Goal: Navigation & Orientation: Understand site structure

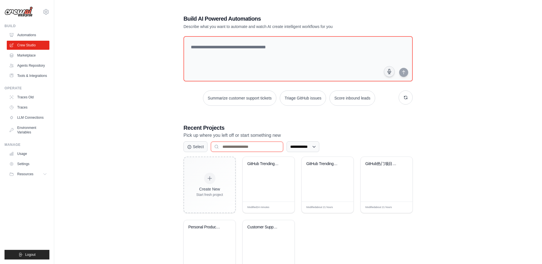
click at [263, 151] on input at bounding box center [247, 146] width 72 height 10
click at [306, 145] on select "**********" at bounding box center [303, 146] width 33 height 11
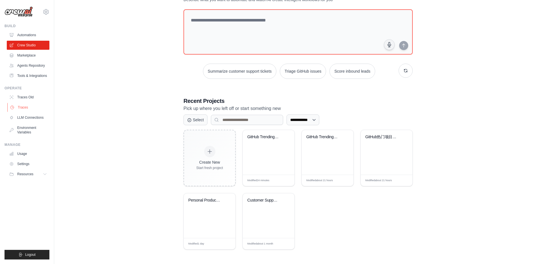
click at [27, 112] on link "Traces" at bounding box center [28, 107] width 43 height 9
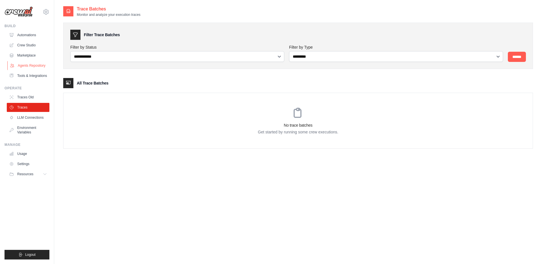
click at [32, 69] on link "Agents Repository" at bounding box center [28, 65] width 43 height 9
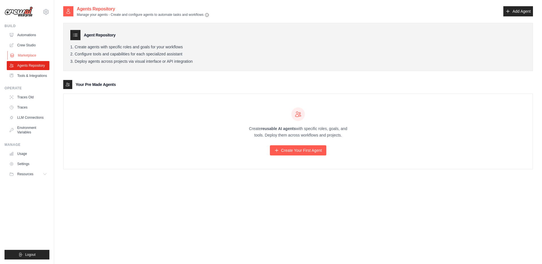
click at [24, 58] on link "Marketplace" at bounding box center [28, 55] width 43 height 9
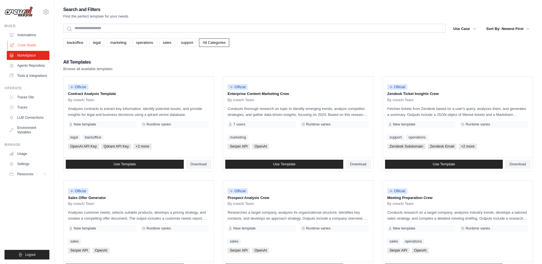
click at [23, 45] on link "Crew Studio" at bounding box center [28, 45] width 43 height 9
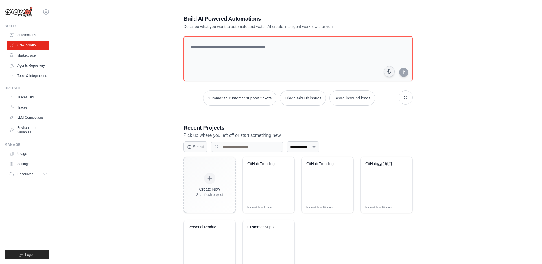
click at [24, 38] on link "Automations" at bounding box center [28, 34] width 43 height 9
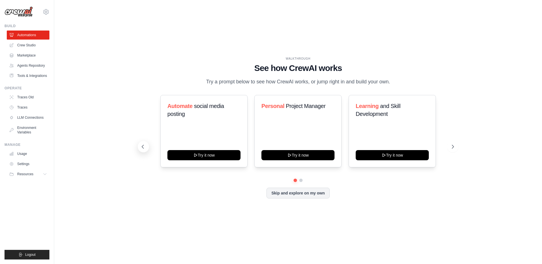
click at [141, 148] on icon at bounding box center [143, 147] width 6 height 6
drag, startPoint x: 20, startPoint y: 18, endPoint x: 38, endPoint y: 18, distance: 17.5
click at [38, 18] on div "[EMAIL_ADDRESS][DOMAIN_NAME] Settings" at bounding box center [27, 9] width 45 height 18
click at [18, 74] on link "Tools & Integrations" at bounding box center [28, 75] width 43 height 9
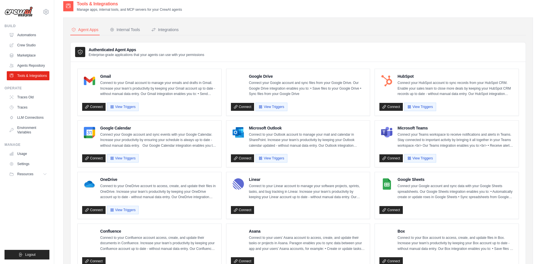
scroll to position [1, 0]
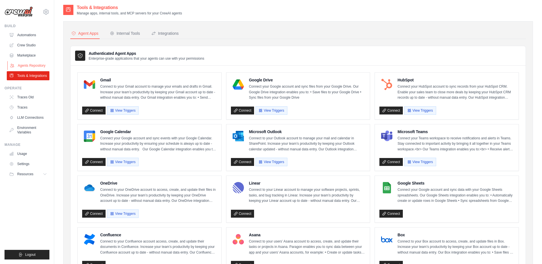
click at [33, 65] on link "Agents Repository" at bounding box center [28, 65] width 43 height 9
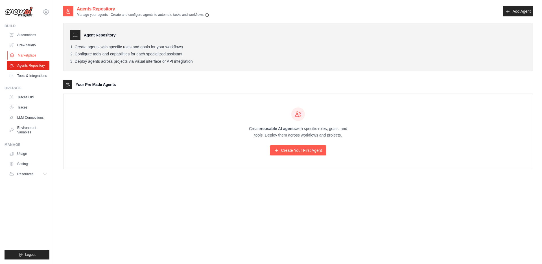
click at [21, 53] on link "Marketplace" at bounding box center [28, 55] width 43 height 9
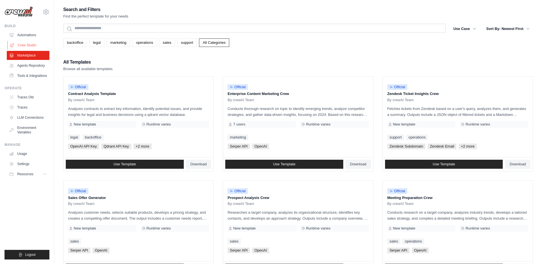
click at [17, 42] on link "Crew Studio" at bounding box center [28, 45] width 43 height 9
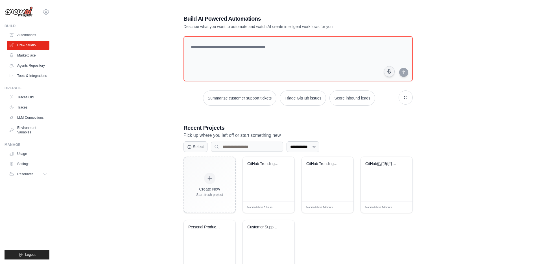
click at [20, 35] on link "Automations" at bounding box center [28, 34] width 43 height 9
